Goal: Transaction & Acquisition: Purchase product/service

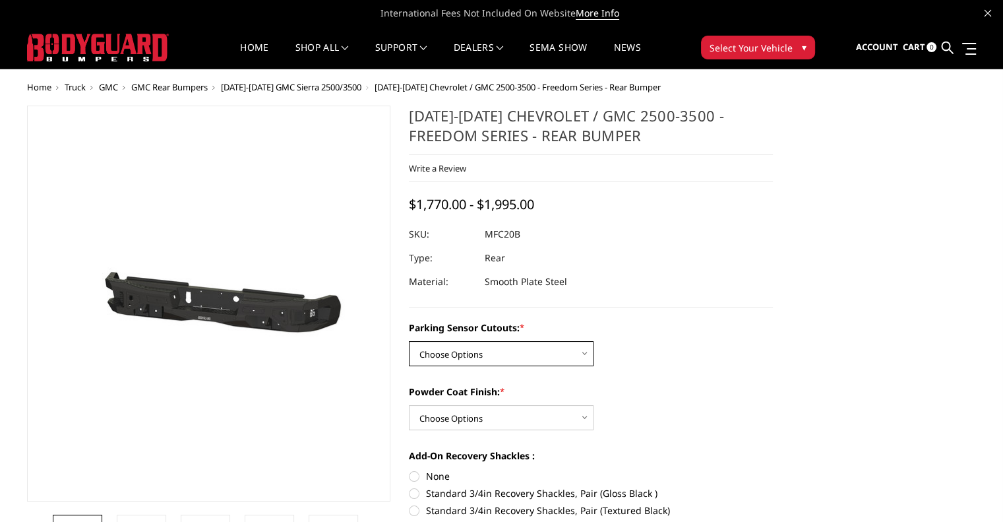
click at [550, 346] on select "Choose Options No - Without Parking Sensor Cutouts Yes - With Parking Sensor Cu…" at bounding box center [501, 353] width 185 height 25
select select "2869"
click at [409, 341] on select "Choose Options No - Without Parking Sensor Cutouts Yes - With Parking Sensor Cu…" at bounding box center [501, 353] width 185 height 25
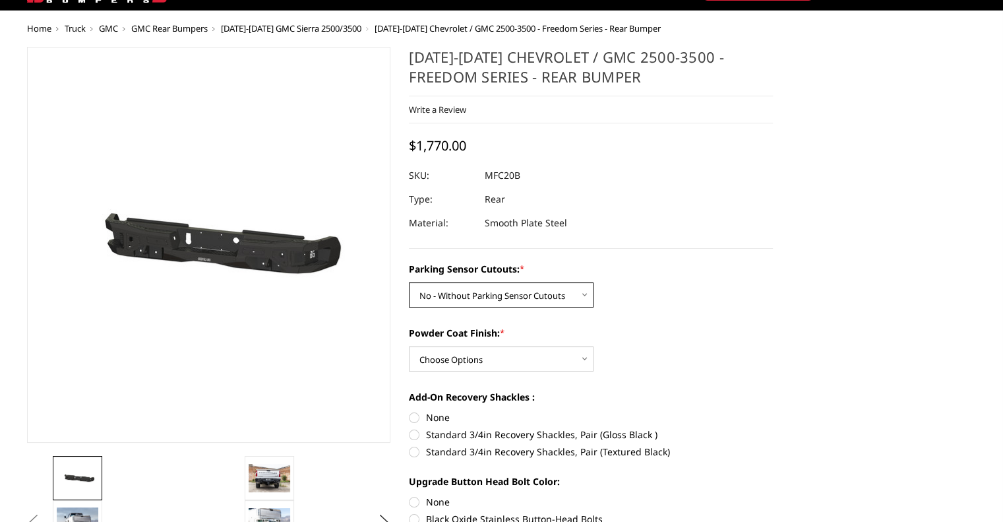
scroll to position [66, 0]
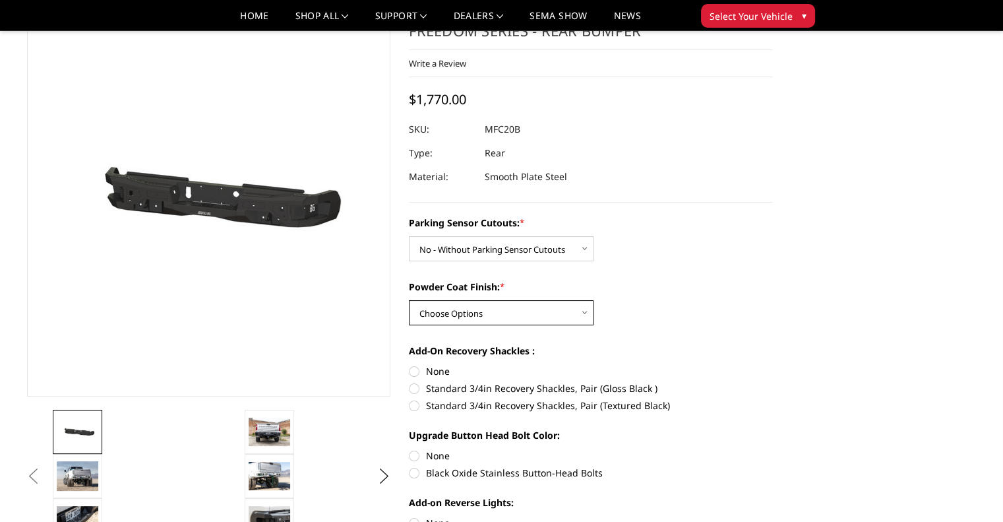
click at [519, 318] on select "Choose Options Bare Metal Texture Black Powder Coat" at bounding box center [501, 312] width 185 height 25
select select "2872"
click at [409, 300] on select "Choose Options Bare Metal Texture Black Powder Coat" at bounding box center [501, 312] width 185 height 25
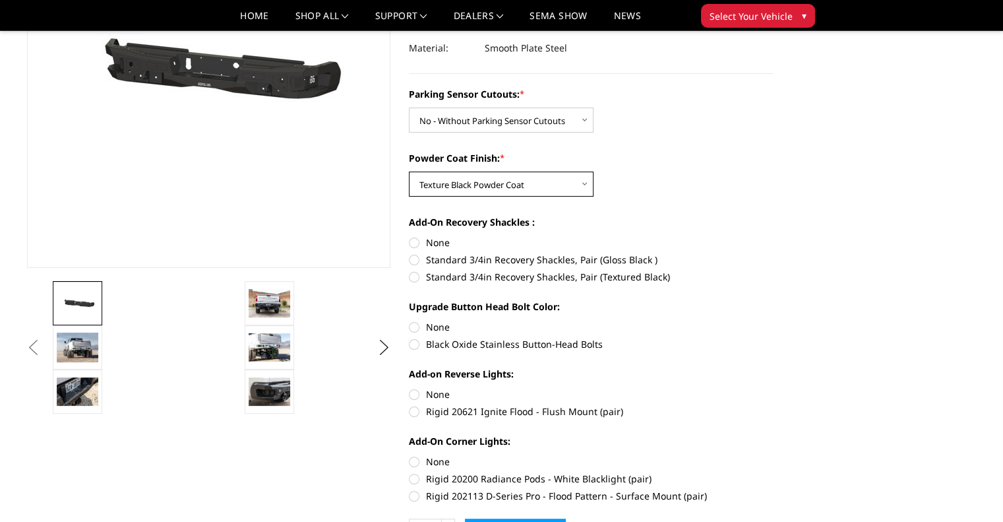
scroll to position [198, 0]
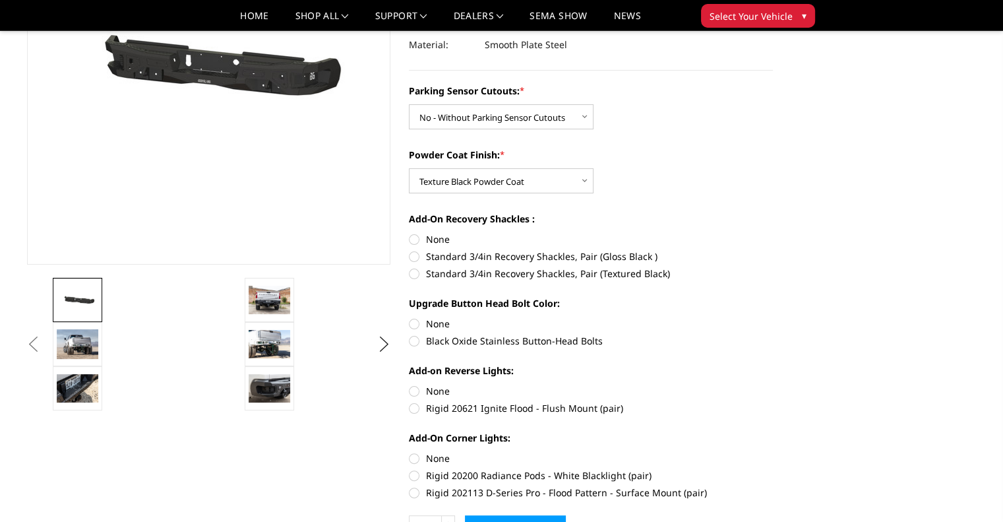
click at [418, 325] on label "None" at bounding box center [591, 324] width 364 height 14
click at [410, 317] on input "None" at bounding box center [409, 317] width 1 height 1
radio input "true"
click at [414, 239] on label "None" at bounding box center [591, 239] width 364 height 14
click at [410, 233] on input "None" at bounding box center [409, 232] width 1 height 1
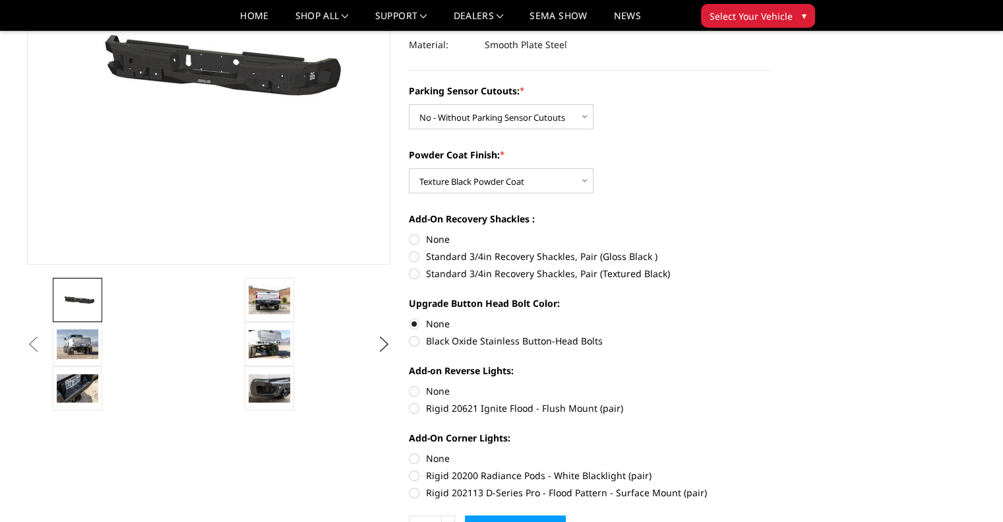
radio input "true"
click at [419, 389] on label "None" at bounding box center [591, 391] width 364 height 14
click at [410, 384] on input "None" at bounding box center [409, 384] width 1 height 1
radio input "true"
